Goal: Go to known website: Access a specific website the user already knows

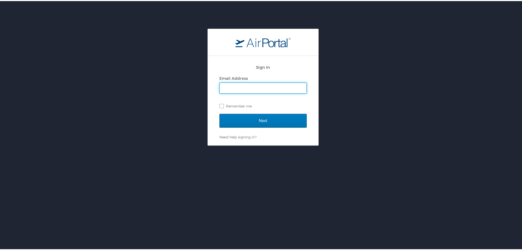
type input "mboyd@mplthealthcare.com"
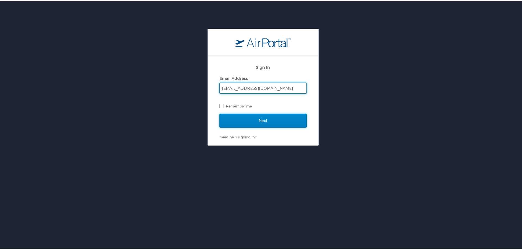
click at [275, 123] on input "Next" at bounding box center [262, 120] width 87 height 14
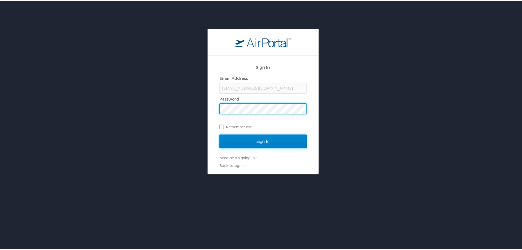
click at [268, 135] on input "Sign In" at bounding box center [262, 140] width 87 height 14
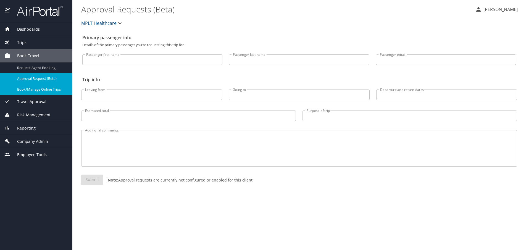
click at [25, 89] on span "Book/Manage Online Trips" at bounding box center [41, 89] width 49 height 5
